Goal: Find contact information

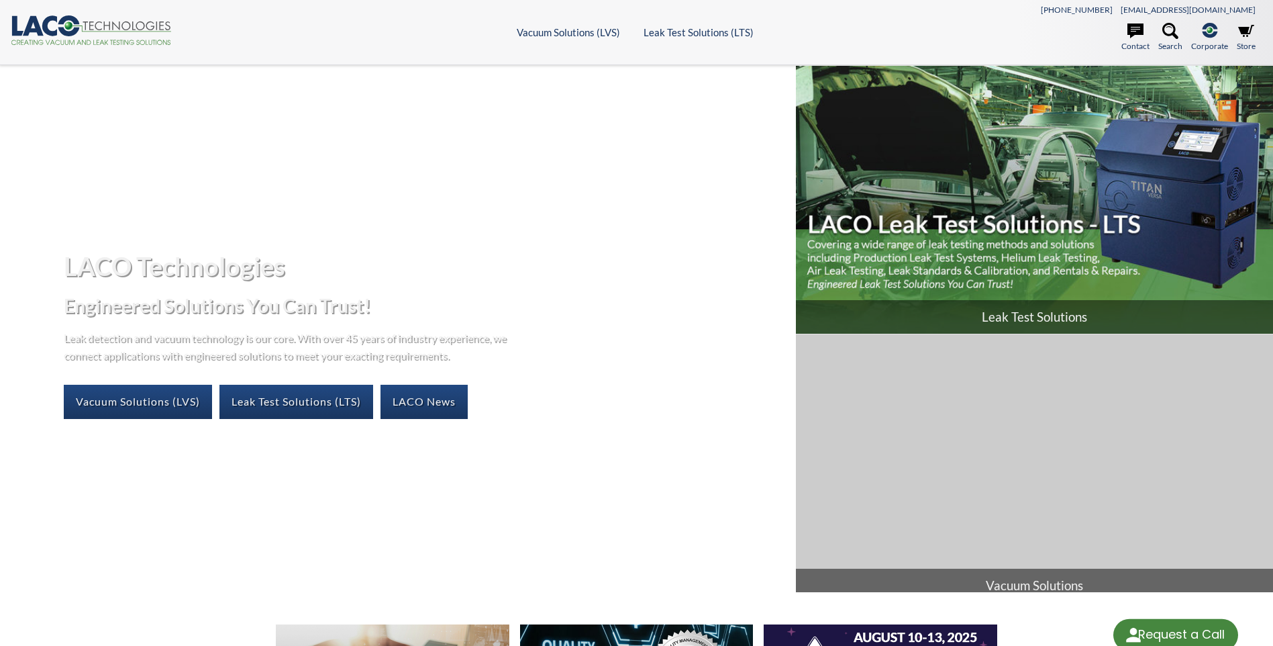
select select "Language Translate Widget"
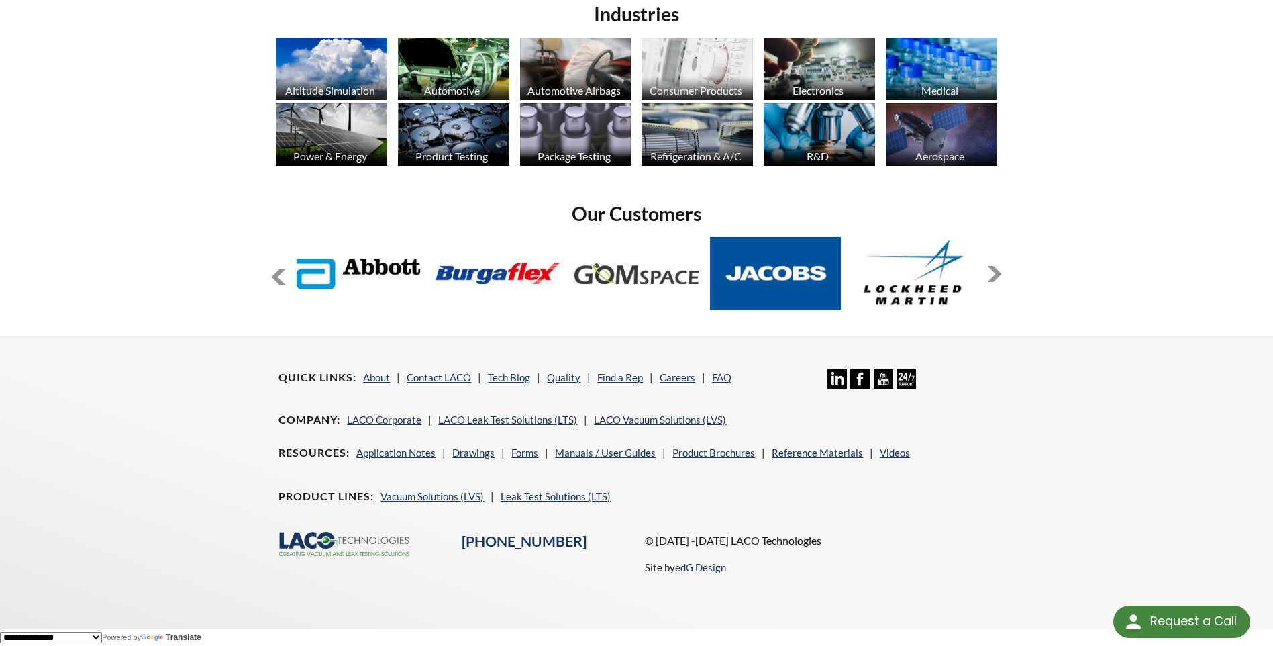
scroll to position [1058, 0]
click at [380, 379] on link "About" at bounding box center [376, 377] width 27 height 12
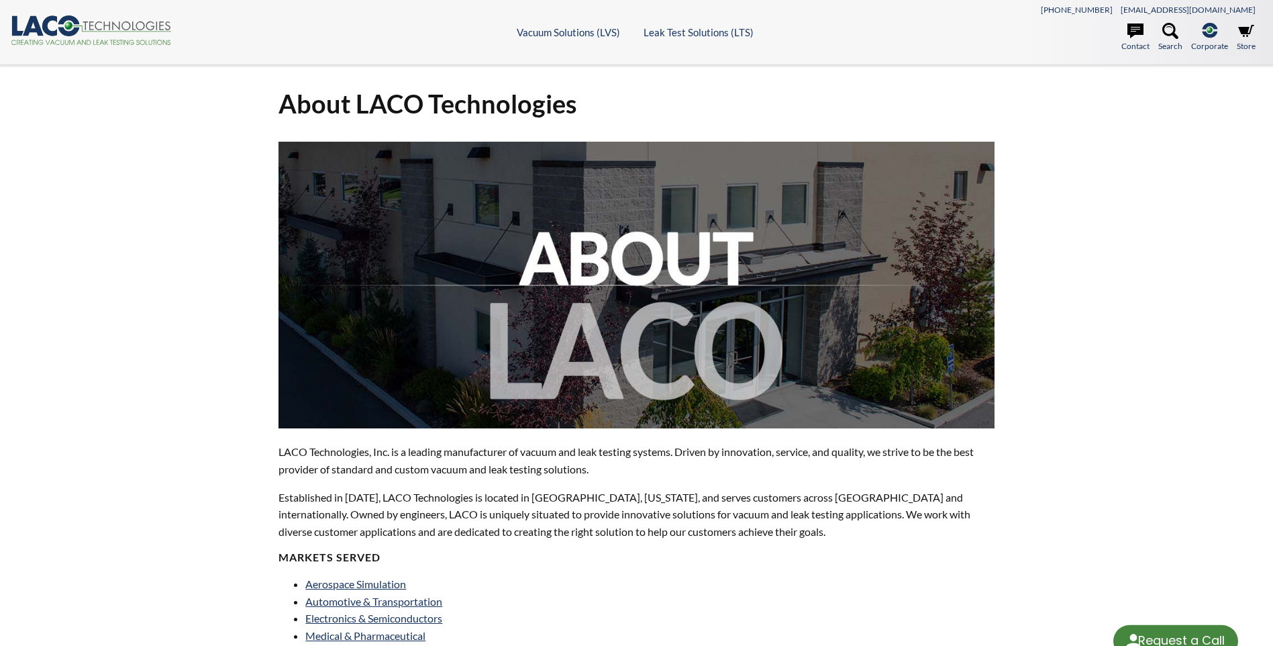
select select "Language Translate Widget"
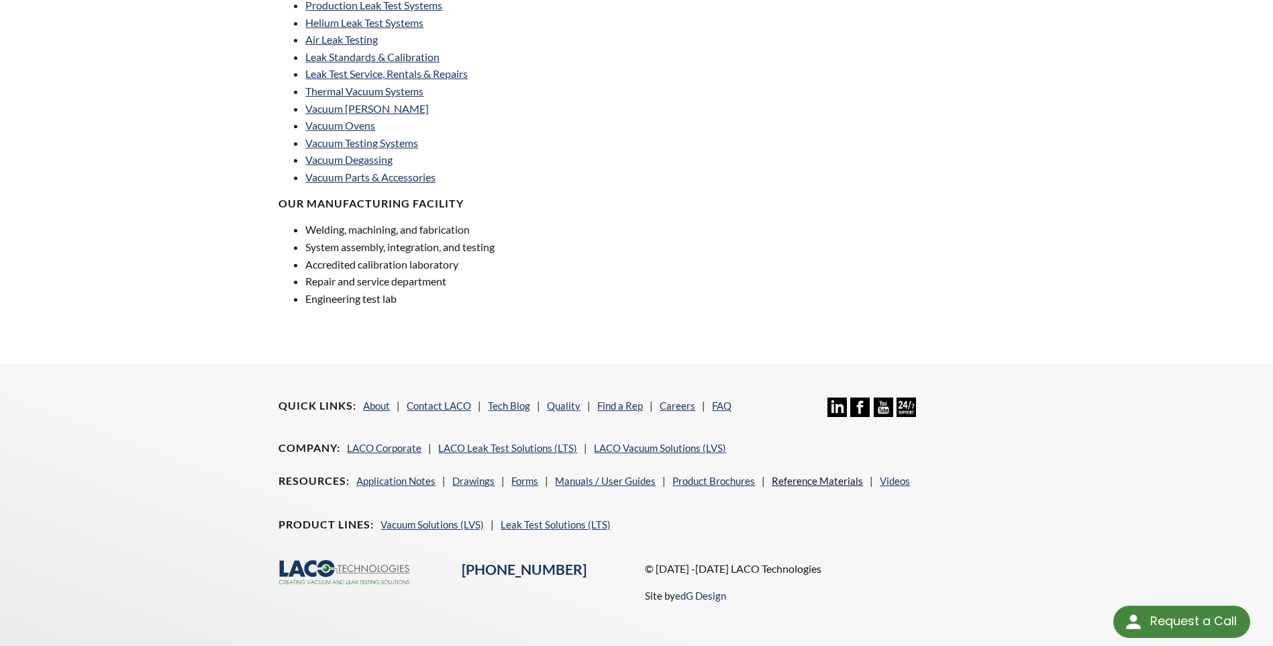
scroll to position [920, 0]
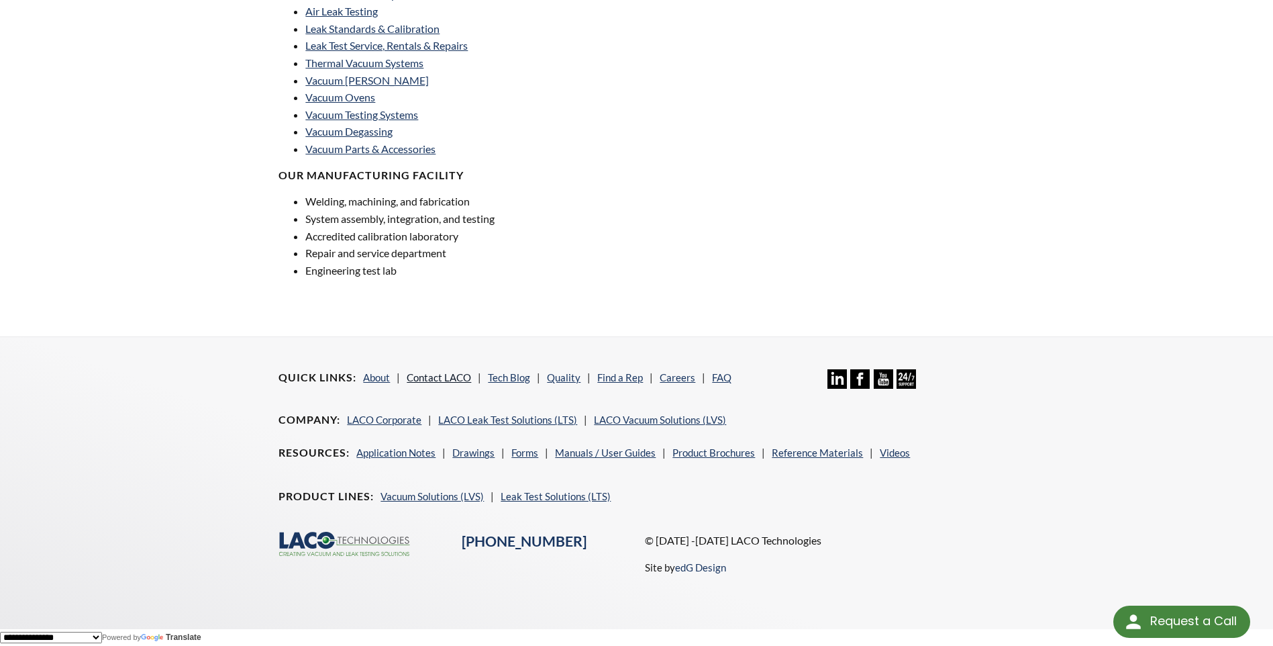
click at [446, 378] on link "Contact LACO" at bounding box center [439, 377] width 64 height 12
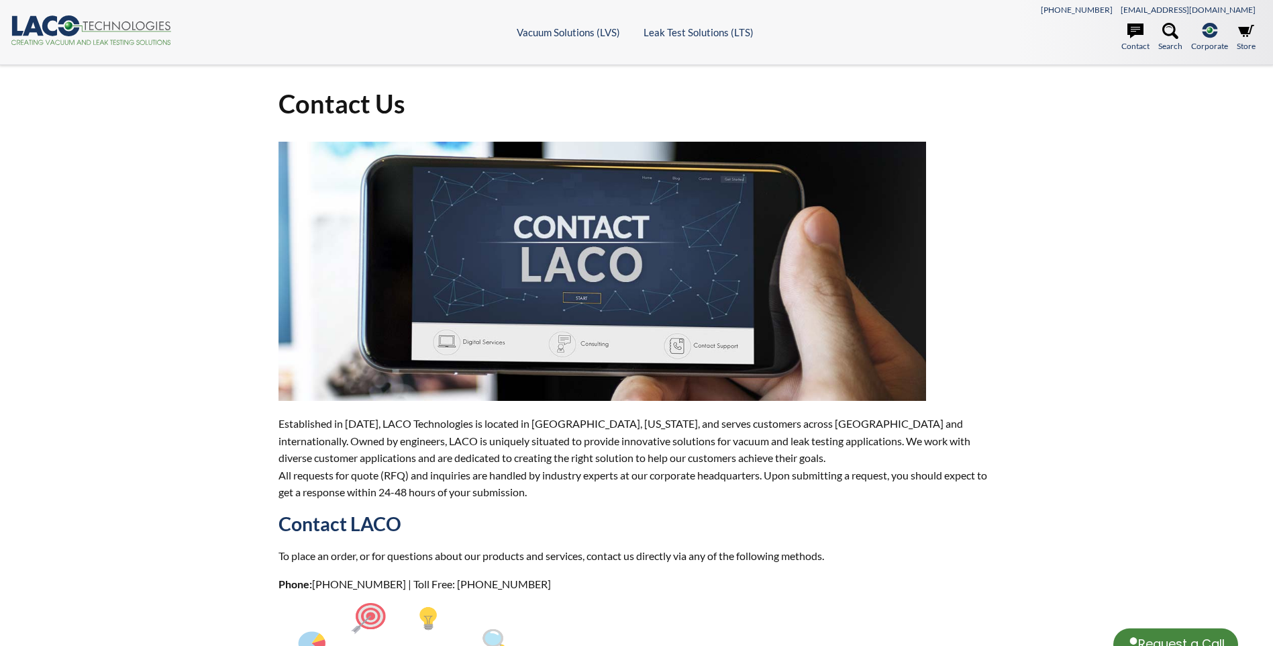
select select "Language Translate Widget"
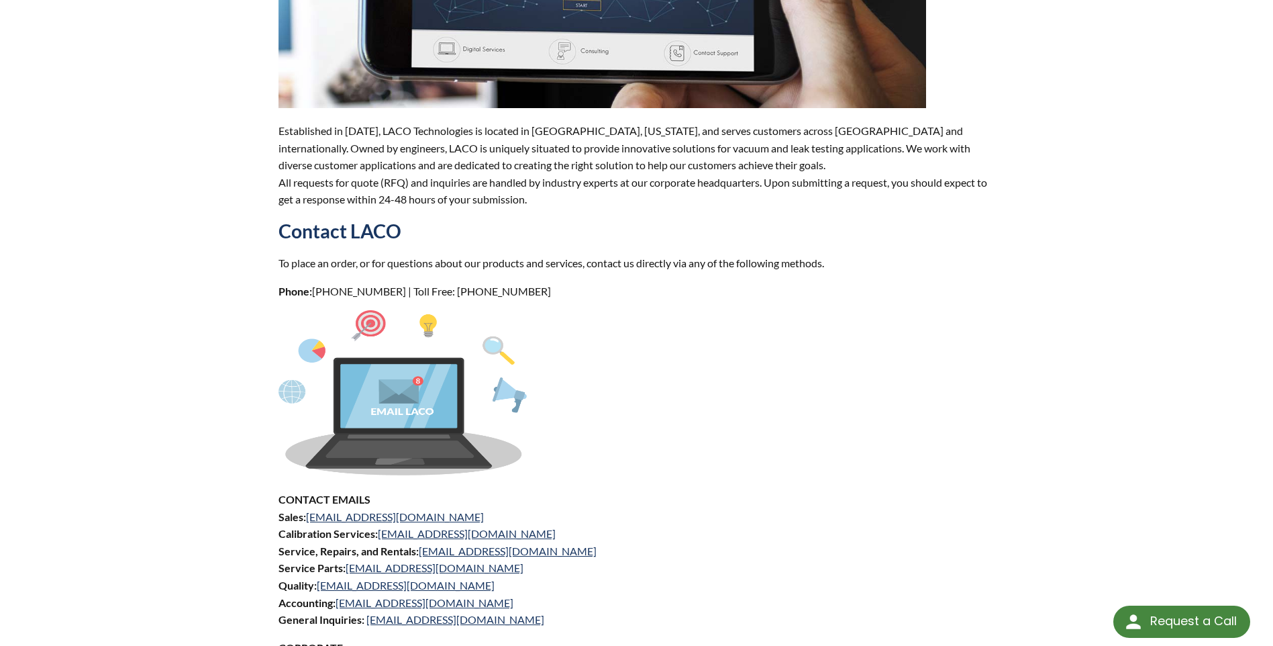
scroll to position [268, 0]
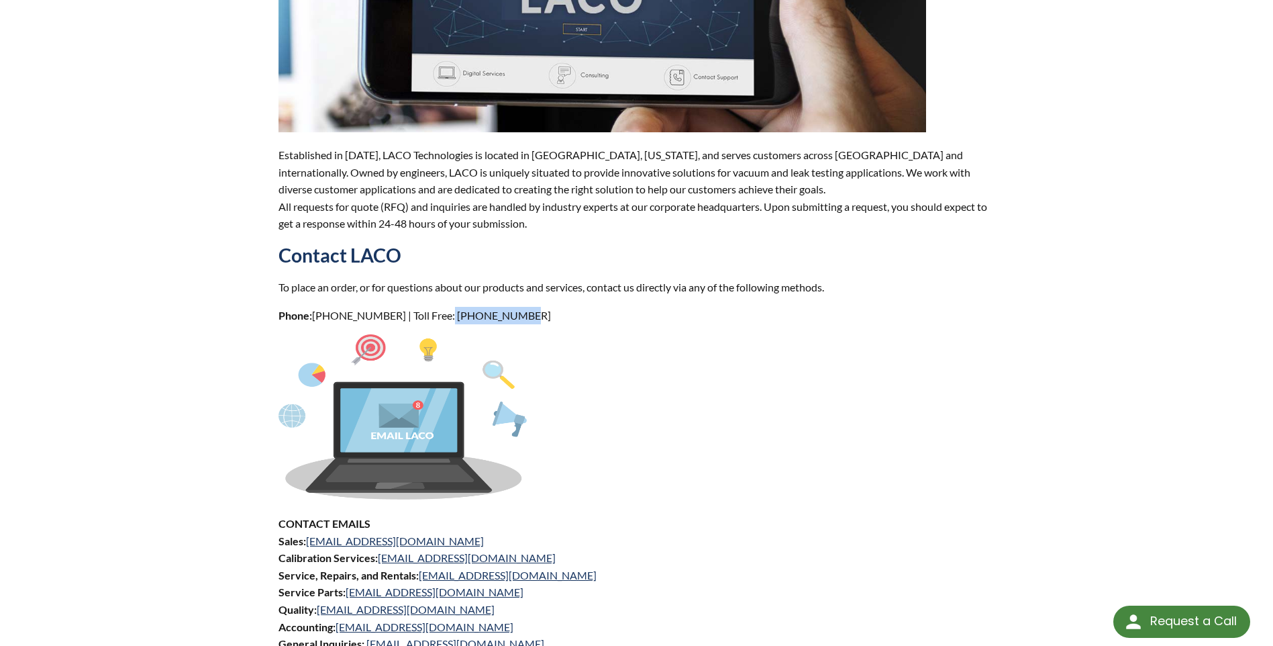
drag, startPoint x: 509, startPoint y: 316, endPoint x: 438, endPoint y: 315, distance: 71.8
click at [438, 315] on p "Phone: 801-486-1004 | Toll Free: 800-465-1004" at bounding box center [636, 315] width 715 height 17
drag, startPoint x: 438, startPoint y: 315, endPoint x: 468, endPoint y: 314, distance: 30.9
copy p "800-465-1004"
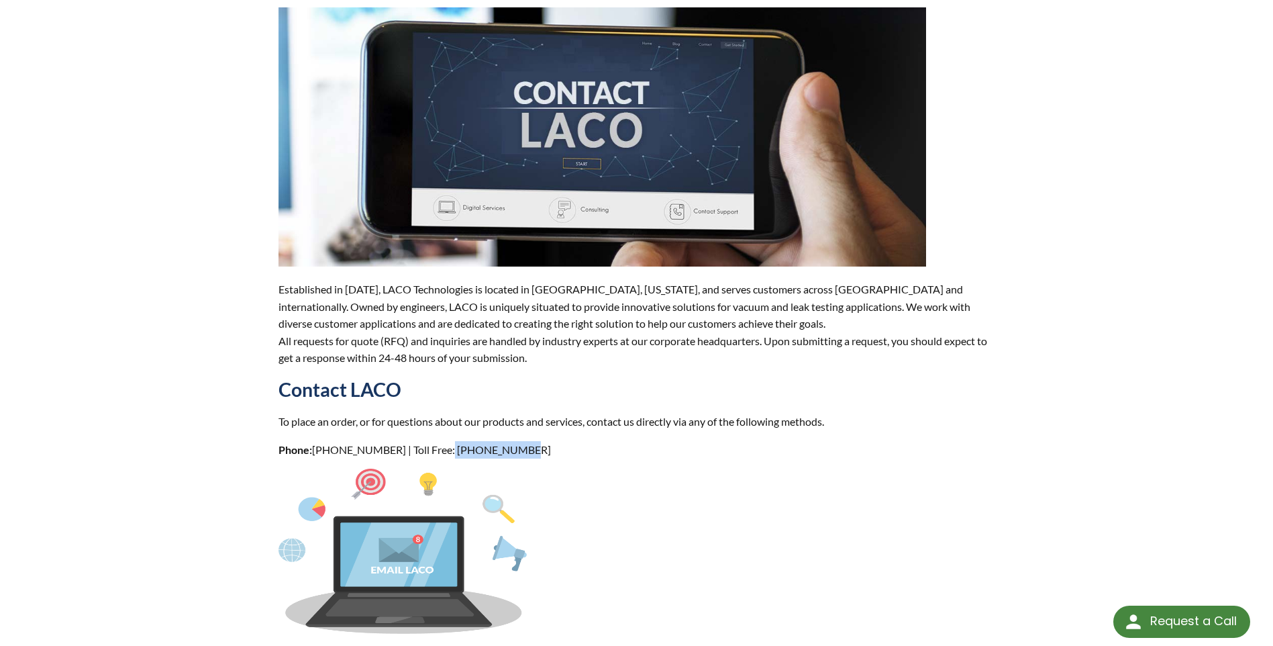
scroll to position [0, 0]
